Goal: Information Seeking & Learning: Learn about a topic

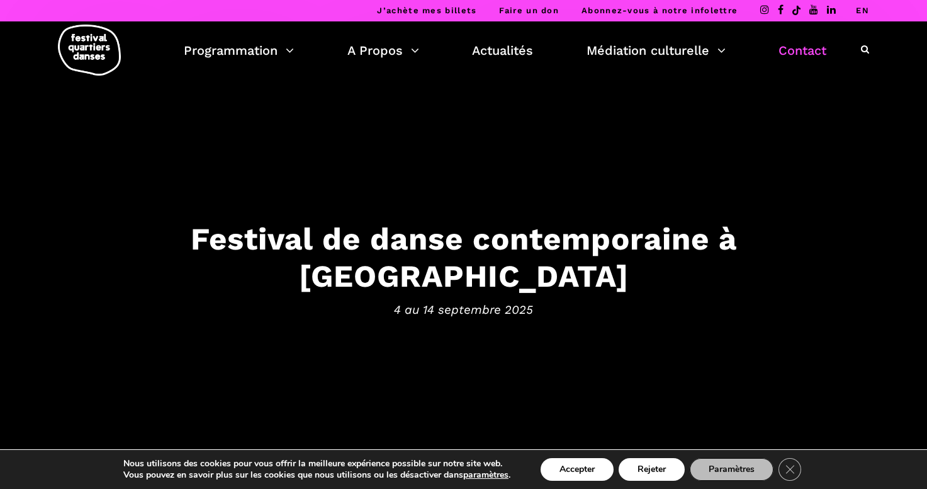
click at [813, 49] on link "Contact" at bounding box center [803, 50] width 48 height 21
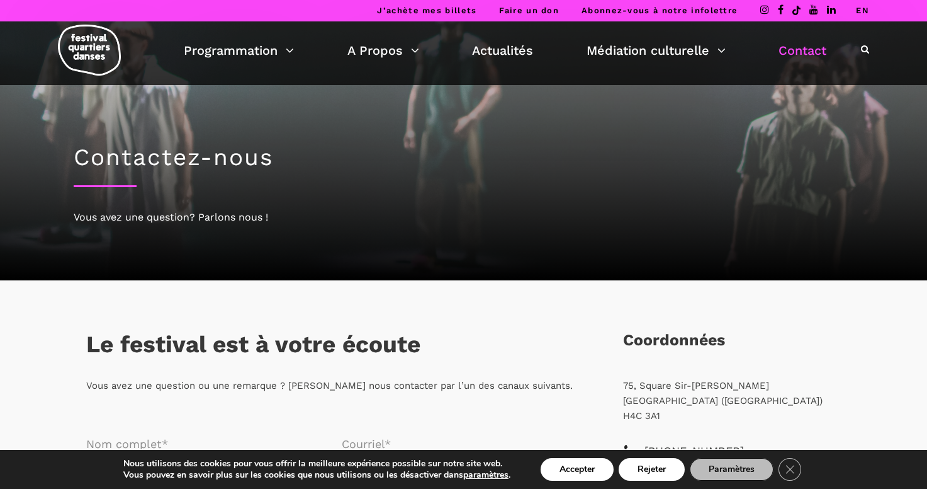
click at [858, 13] on link "EN" at bounding box center [862, 10] width 13 height 9
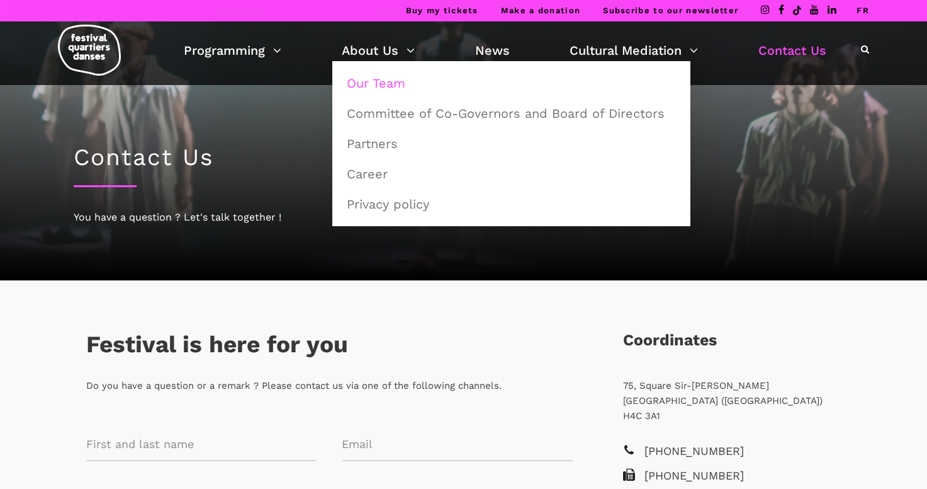
click at [384, 79] on link "Our Team" at bounding box center [511, 83] width 344 height 29
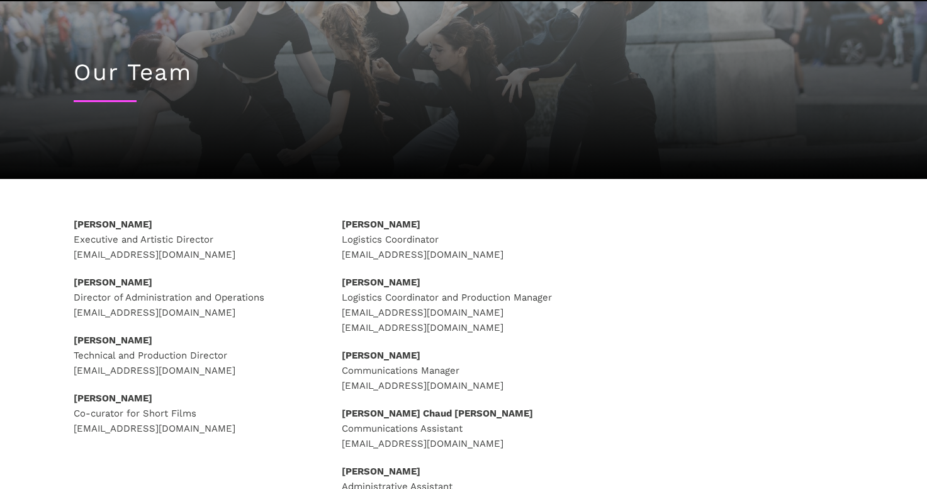
scroll to position [90, 0]
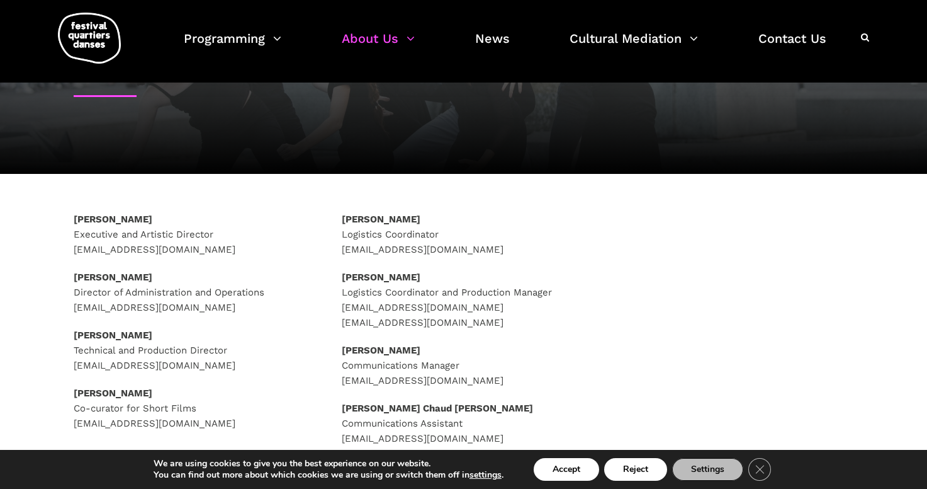
drag, startPoint x: 241, startPoint y: 253, endPoint x: 65, endPoint y: 247, distance: 175.1
click at [65, 247] on div "Rafik Hubert Sabbagh Executive and Artistic Director direction@quartiersdanses.…" at bounding box center [195, 337] width 269 height 251
copy p "direction@quartiersdanses.com"
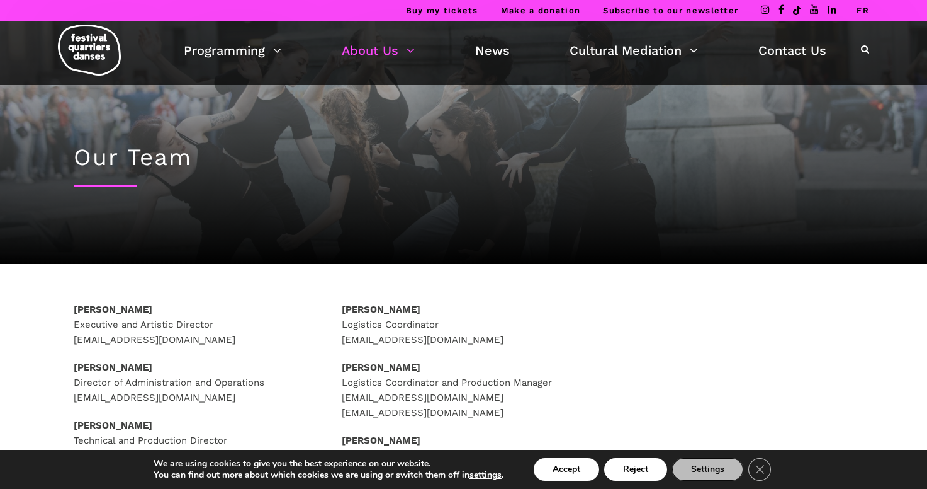
scroll to position [0, 0]
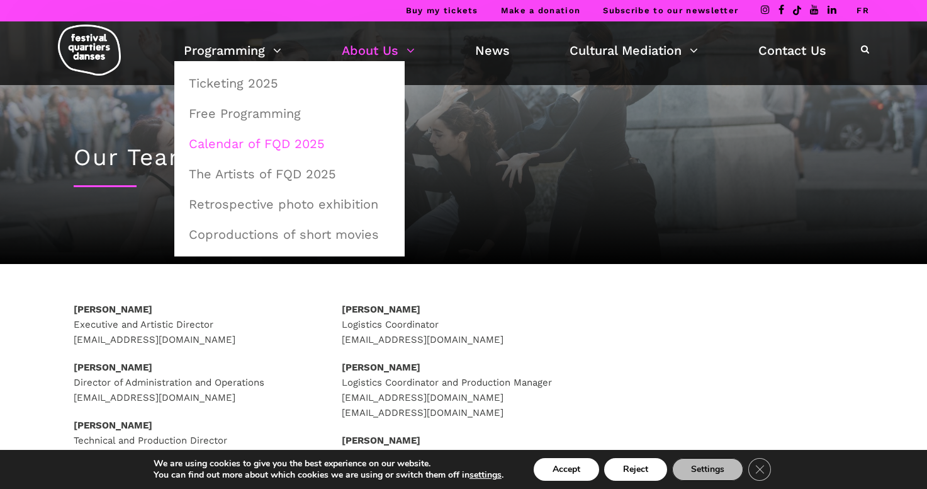
click at [256, 150] on link "Calendar of FQD 2025" at bounding box center [289, 143] width 217 height 29
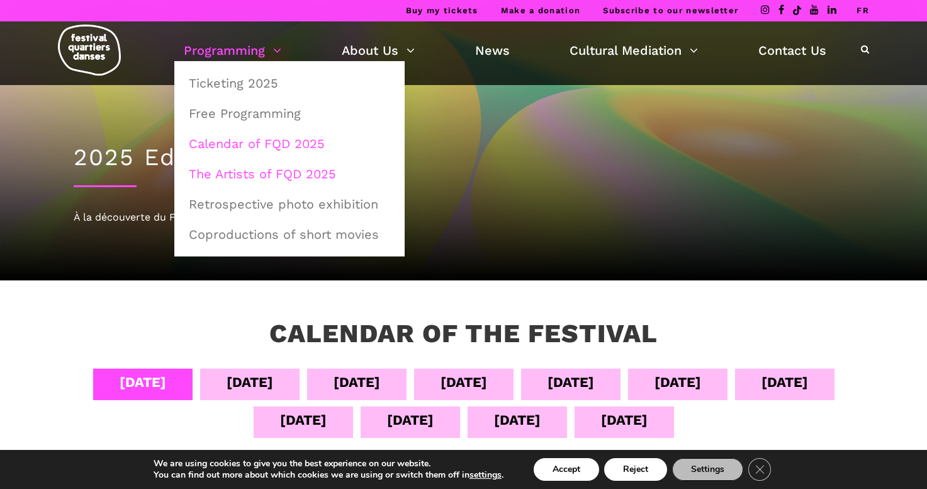
click at [256, 174] on link "The Artists of FQD 2025" at bounding box center [289, 173] width 217 height 29
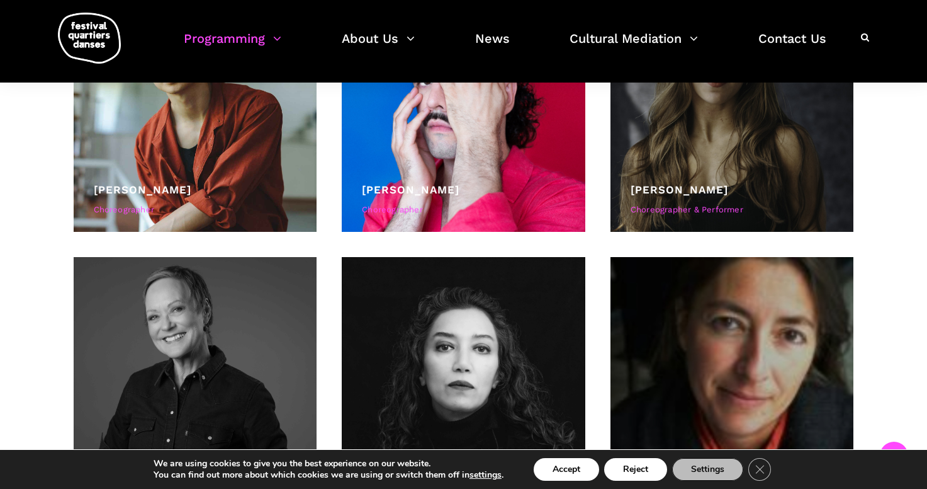
scroll to position [954, 0]
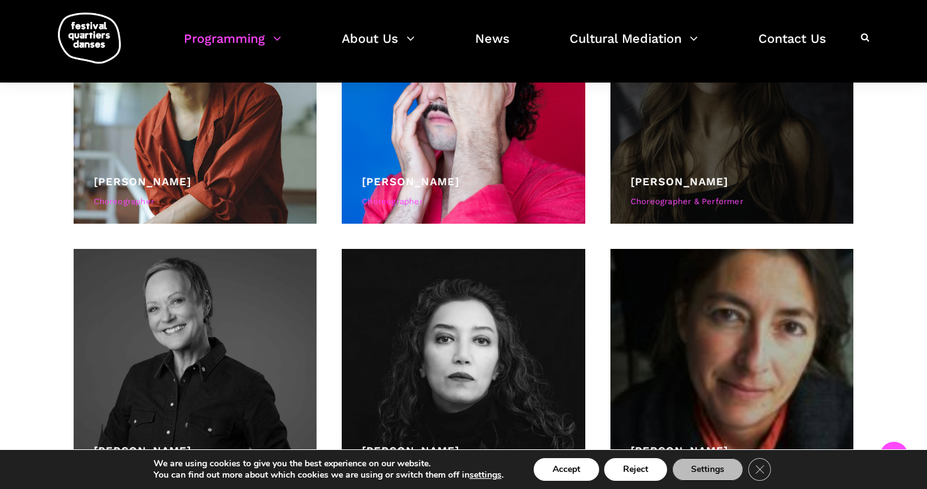
click at [725, 183] on link "Daniela Jezerinac" at bounding box center [680, 181] width 98 height 13
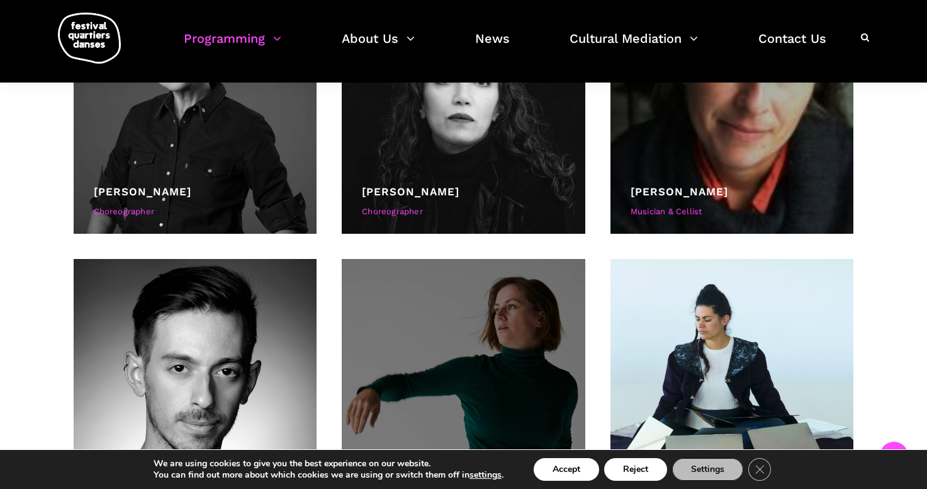
scroll to position [1254, 0]
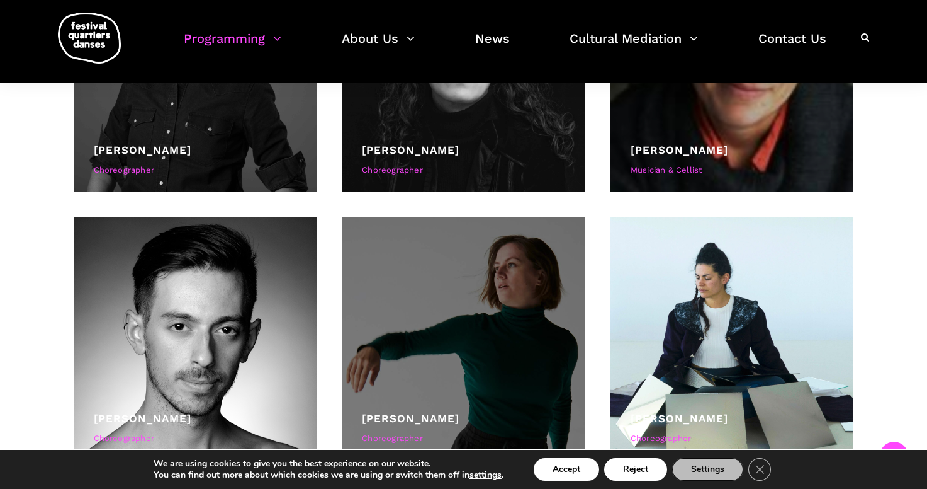
click at [405, 356] on div at bounding box center [464, 339] width 244 height 244
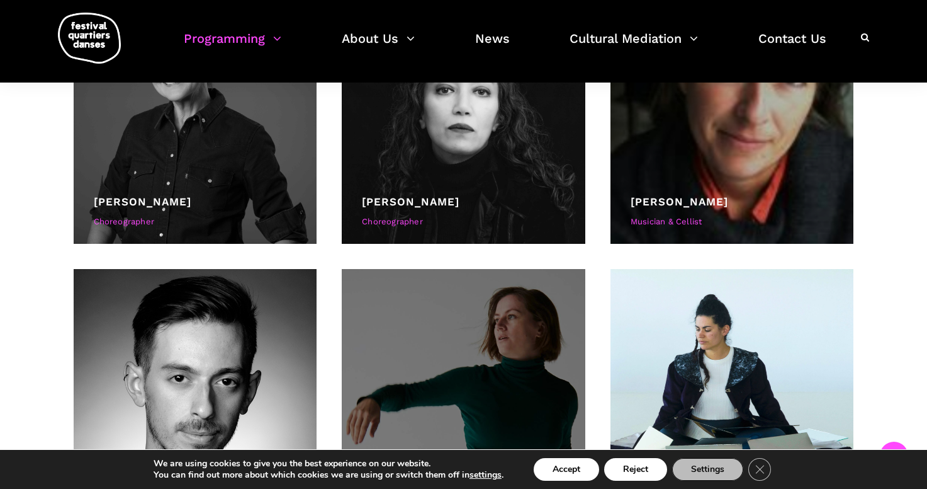
scroll to position [1470, 0]
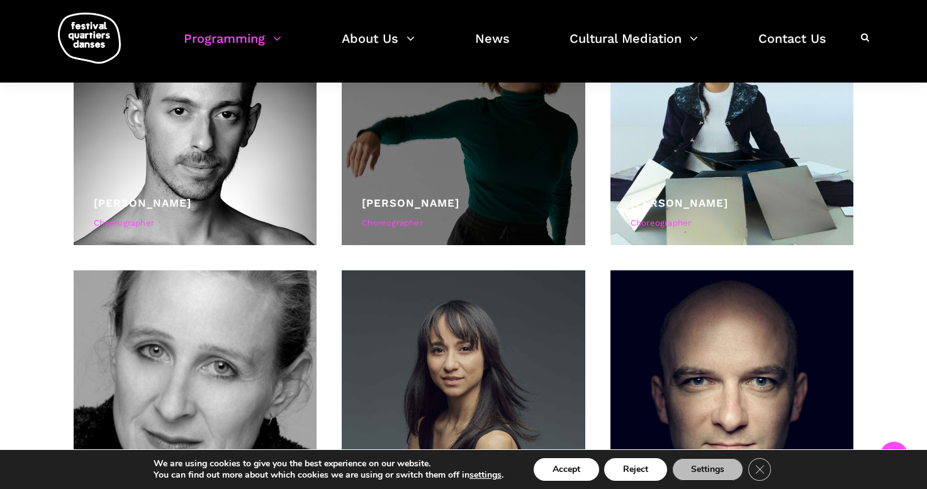
click at [493, 215] on div "Hélène Simoneau Choreographer" at bounding box center [463, 215] width 203 height 40
click at [407, 223] on div "Choreographer" at bounding box center [463, 223] width 203 height 13
click at [428, 199] on link "[PERSON_NAME]" at bounding box center [411, 202] width 98 height 13
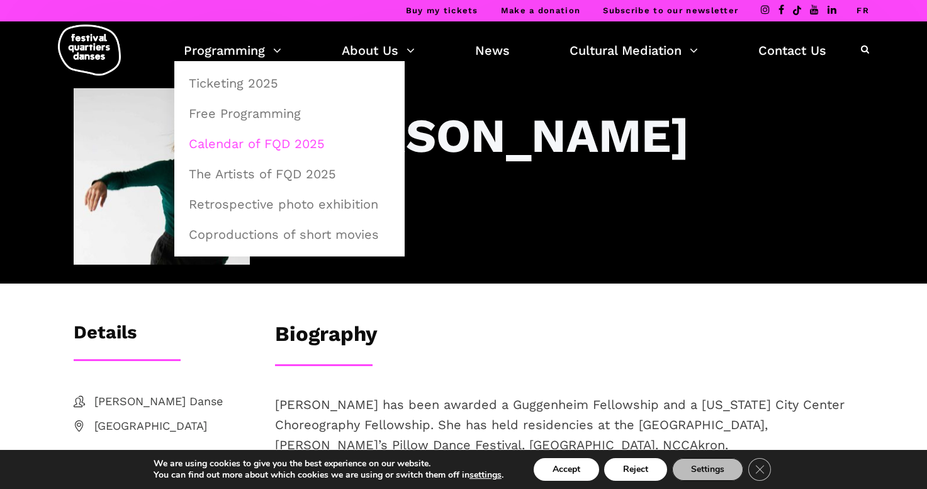
click at [246, 143] on link "Calendar of FQD 2025" at bounding box center [289, 143] width 217 height 29
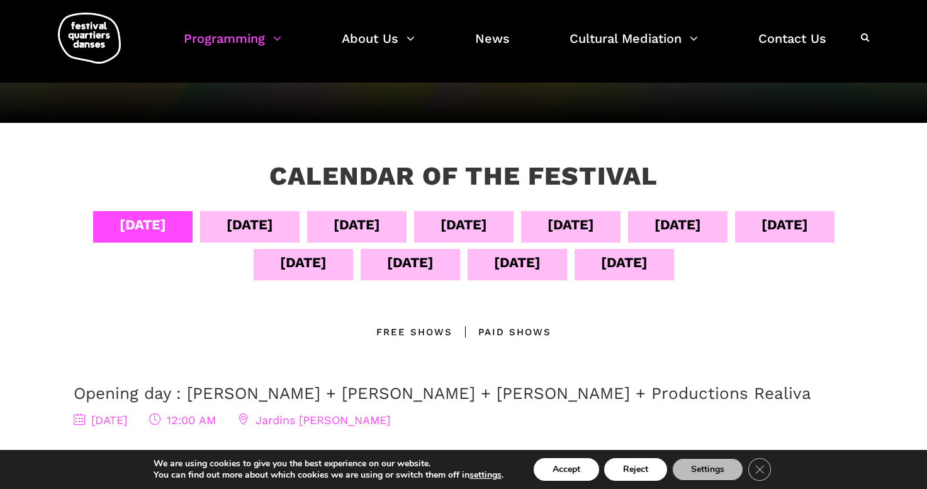
scroll to position [157, 0]
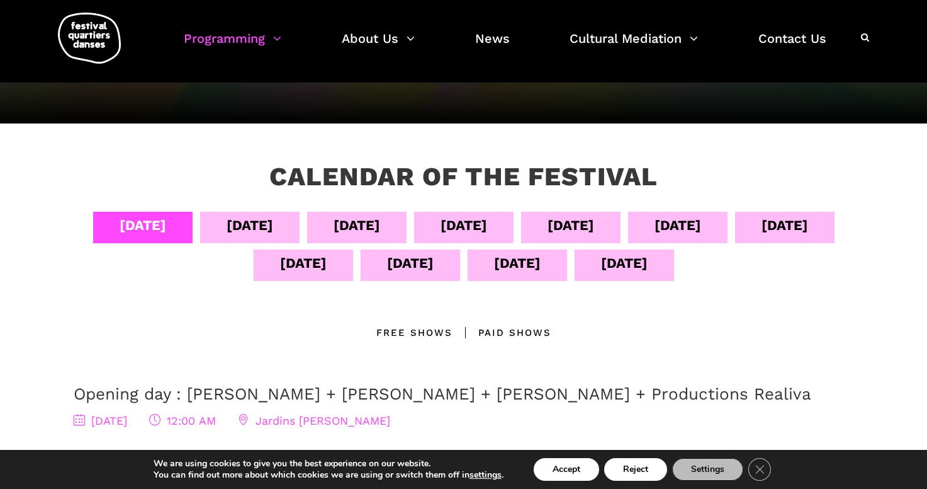
click at [407, 210] on div "Calendar of the Festival" at bounding box center [464, 186] width 484 height 50
click at [380, 224] on div "Sept 06" at bounding box center [357, 225] width 47 height 22
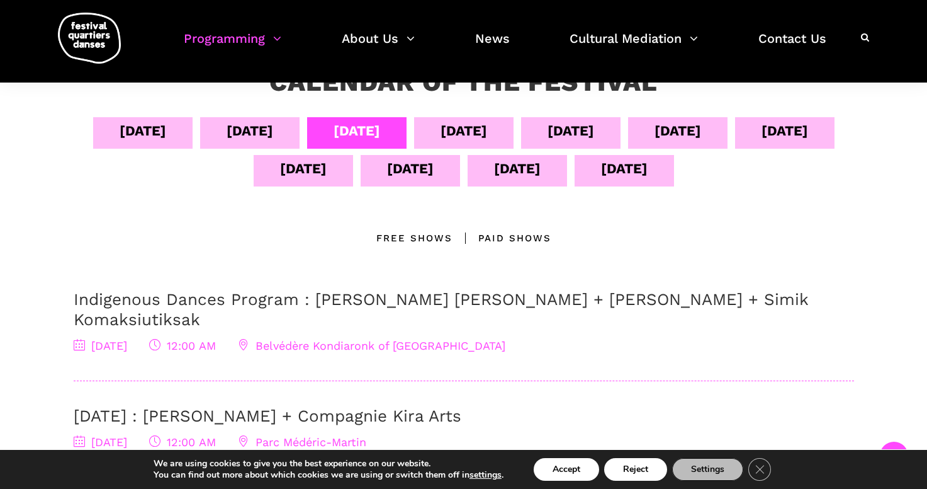
scroll to position [247, 0]
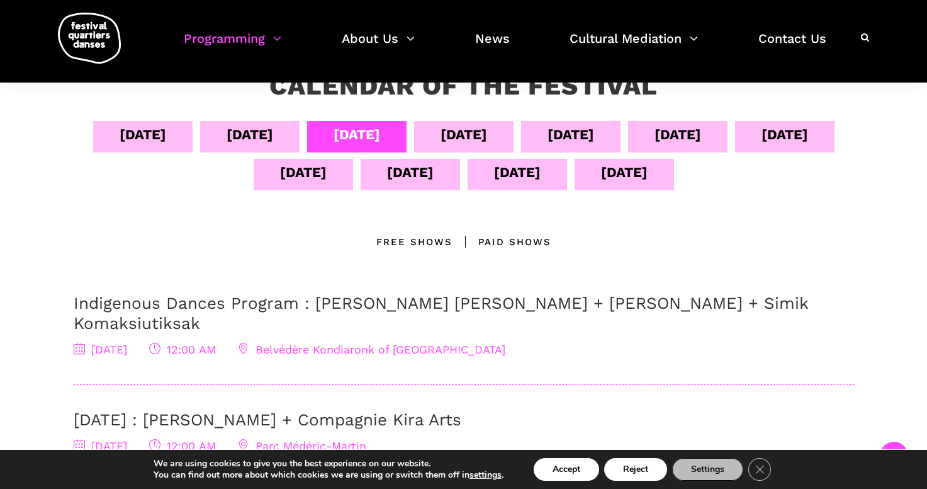
click at [434, 175] on div "Sept 12" at bounding box center [410, 172] width 47 height 22
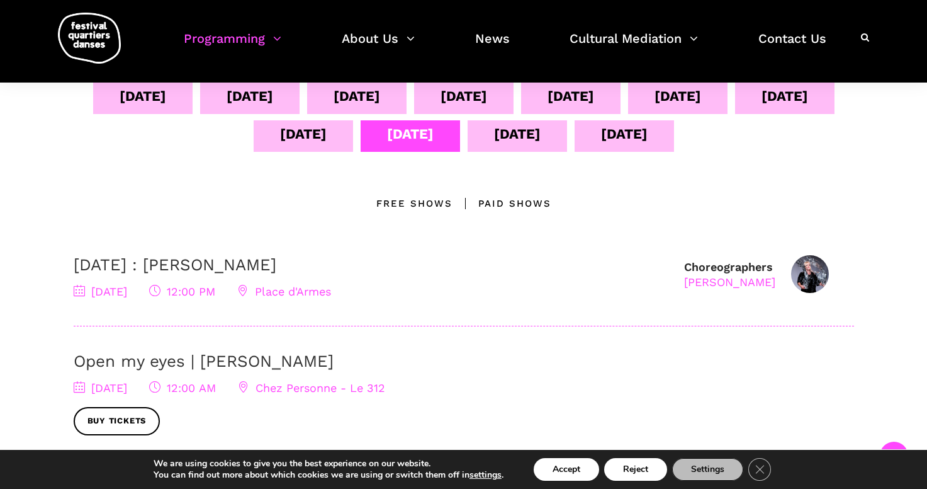
scroll to position [283, 0]
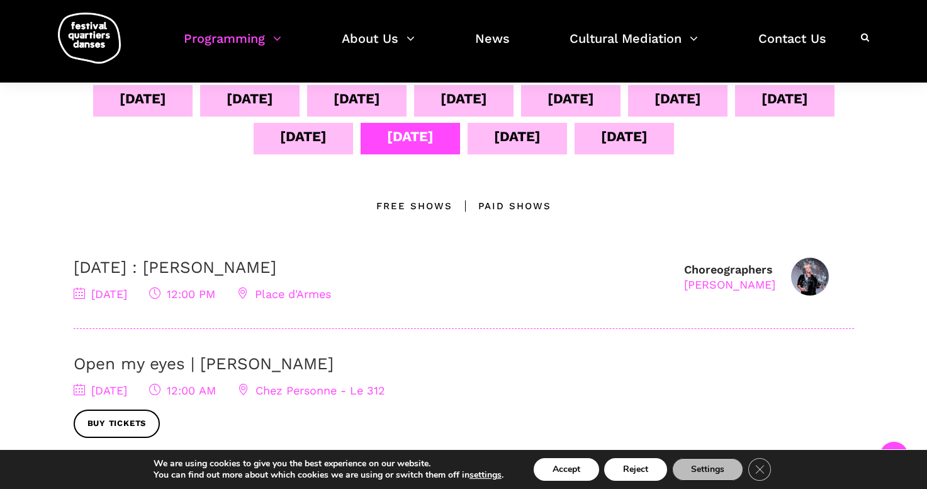
click at [666, 148] on div "Sept 14" at bounding box center [624, 138] width 99 height 31
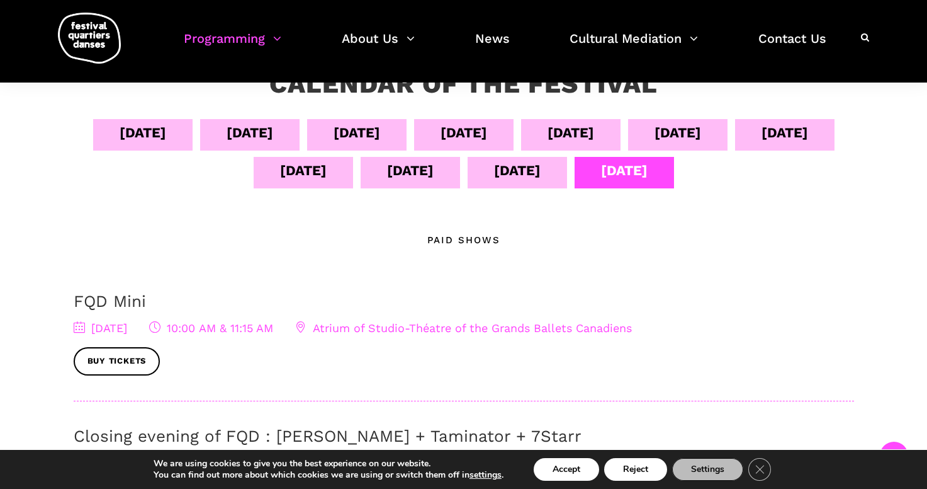
scroll to position [250, 1]
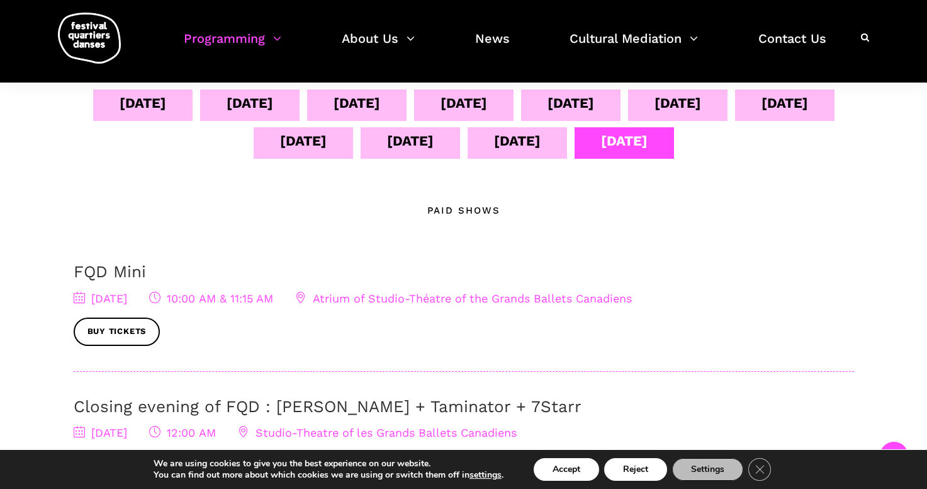
click at [735, 121] on div "Sept 10" at bounding box center [784, 104] width 99 height 31
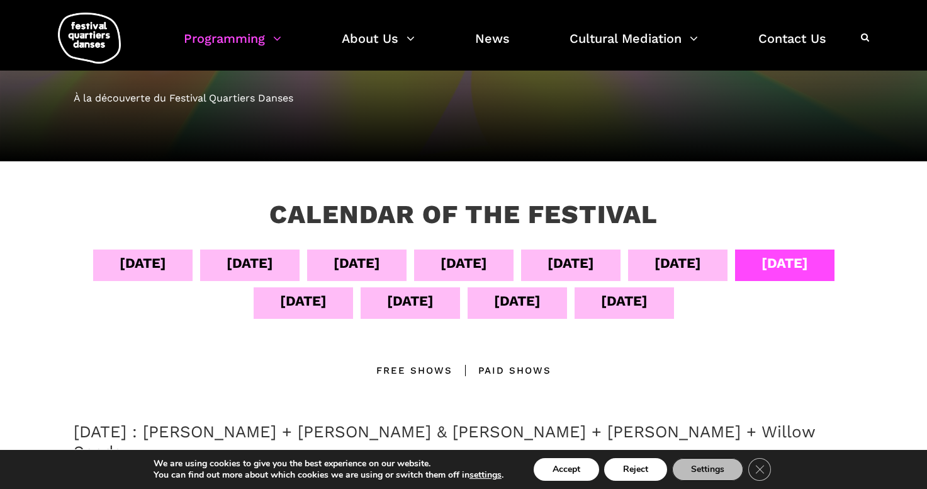
scroll to position [123, 0]
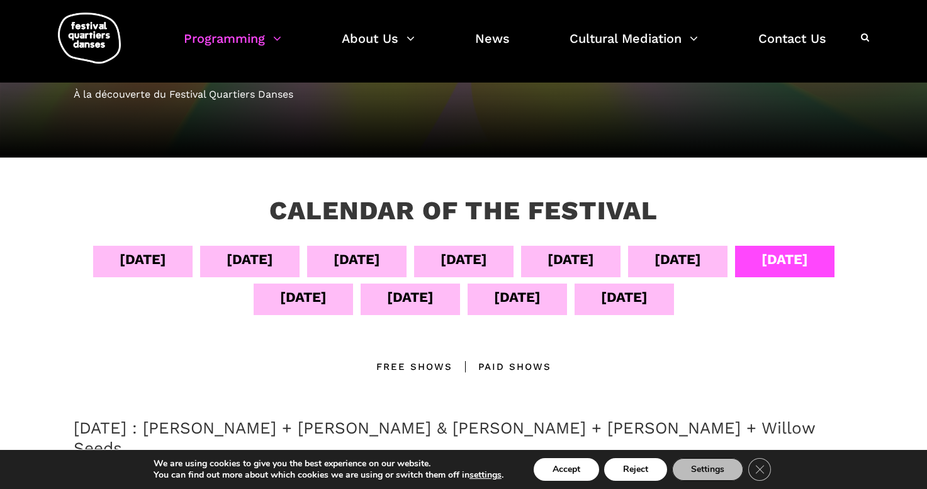
click at [713, 254] on div "Sept 09" at bounding box center [677, 261] width 99 height 31
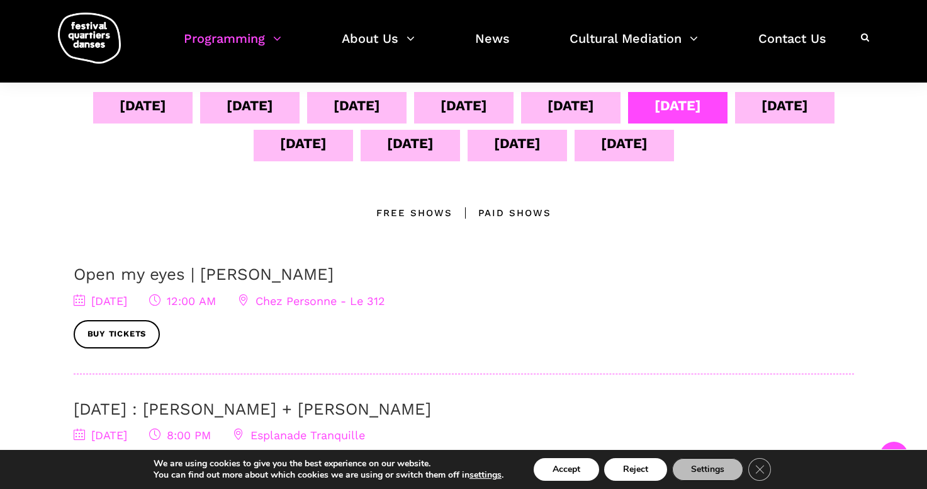
scroll to position [216, 0]
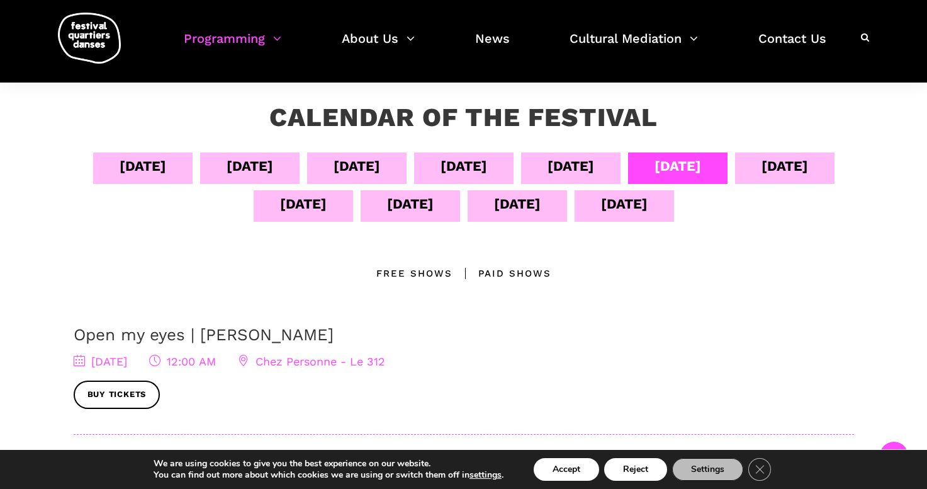
click at [487, 158] on div "Sept 07" at bounding box center [464, 166] width 47 height 22
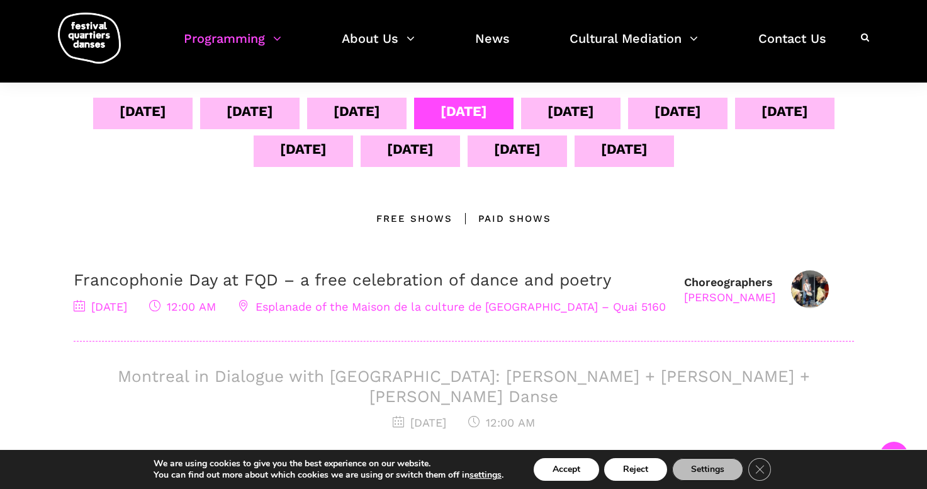
scroll to position [263, 0]
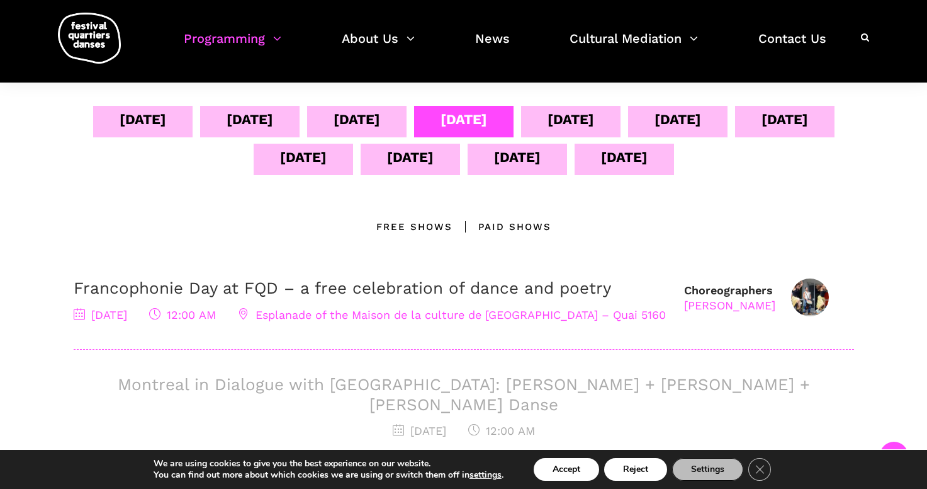
click at [273, 112] on div "Sept 05" at bounding box center [250, 119] width 47 height 22
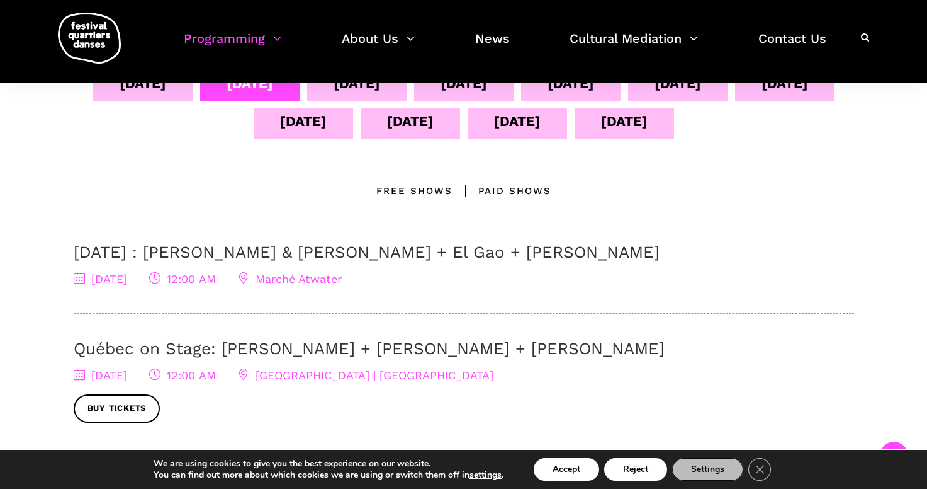
scroll to position [255, 0]
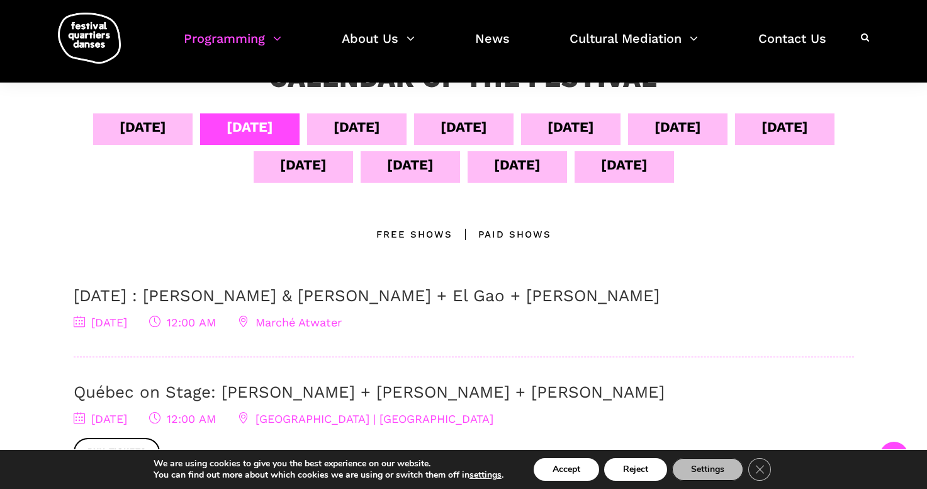
click at [602, 121] on div "Sept 08" at bounding box center [570, 128] width 99 height 31
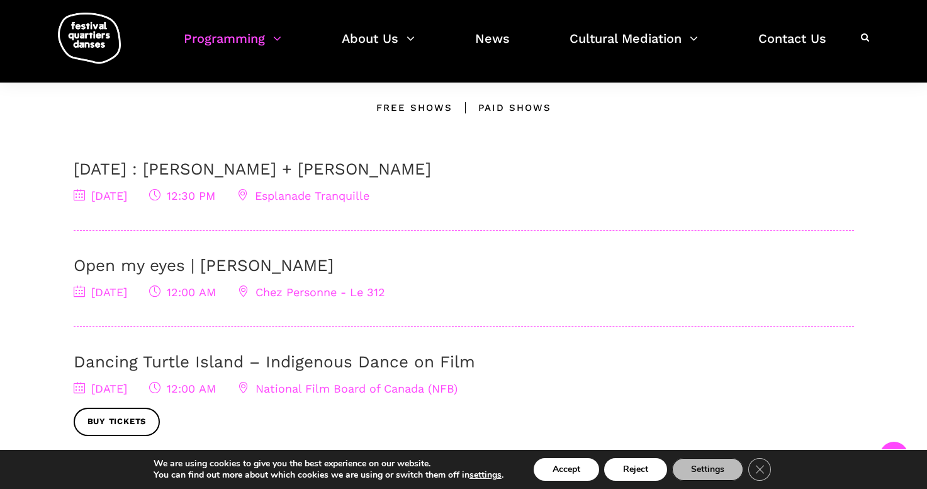
scroll to position [373, 0]
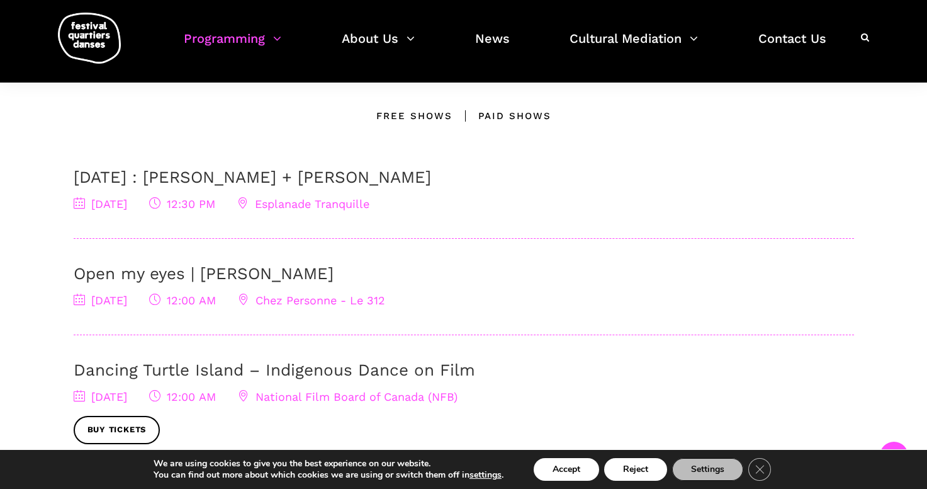
click at [314, 176] on link "[DATE] : [PERSON_NAME] + [PERSON_NAME]" at bounding box center [253, 176] width 358 height 19
